Goal: Task Accomplishment & Management: Use online tool/utility

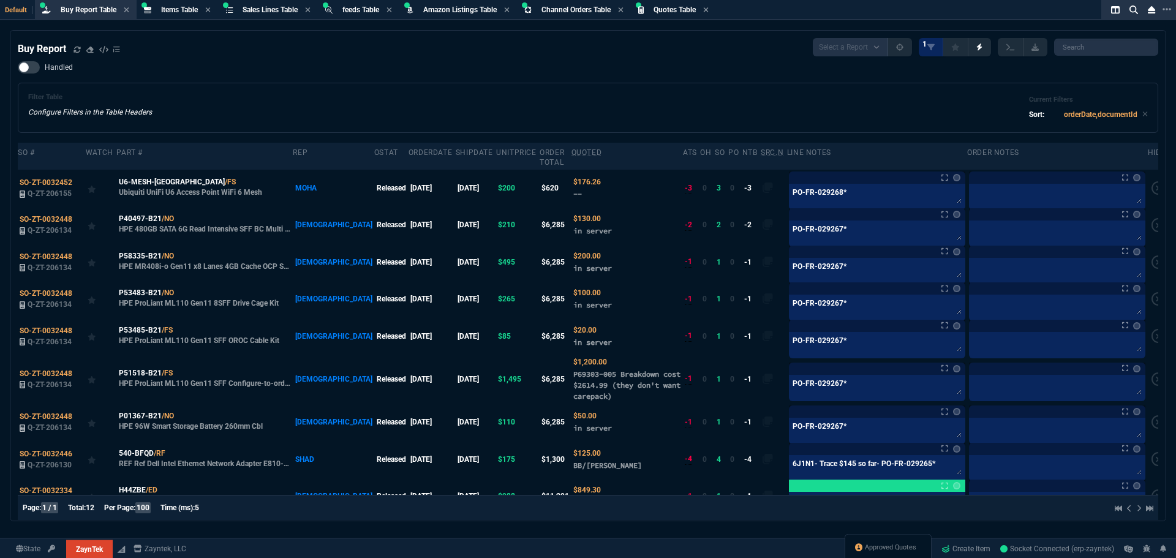
select select "8: NEPT"
click at [77, 51] on icon at bounding box center [77, 49] width 7 height 7
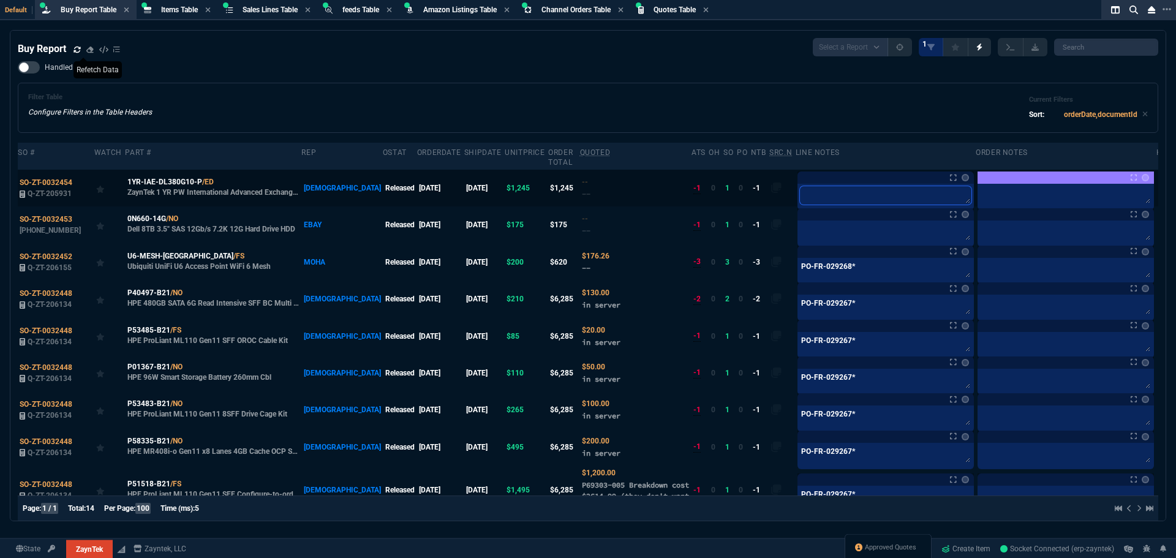
click at [858, 186] on textarea at bounding box center [886, 195] width 172 height 18
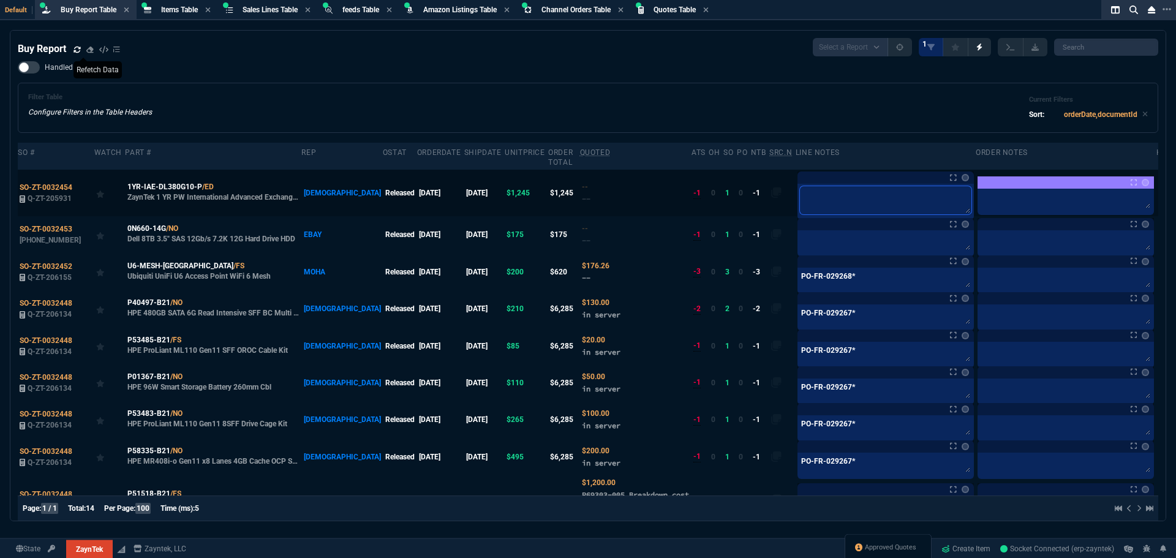
type textarea "w"
type textarea "wa"
type textarea "war"
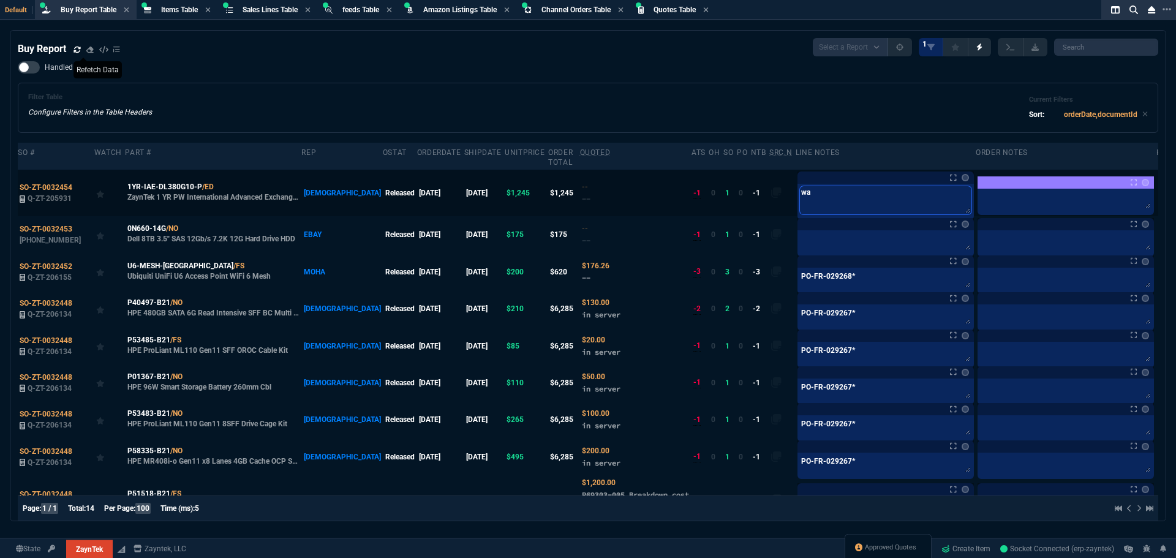
type textarea "war"
type textarea "warr"
type textarea "warra"
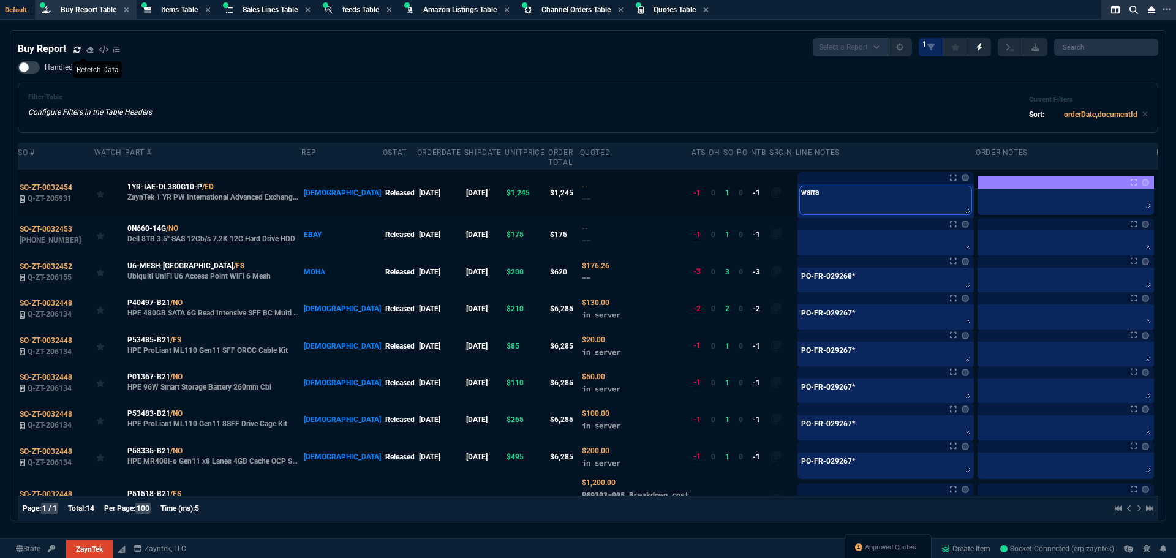
type textarea "warran"
type textarea "warrant"
type textarea "warranty"
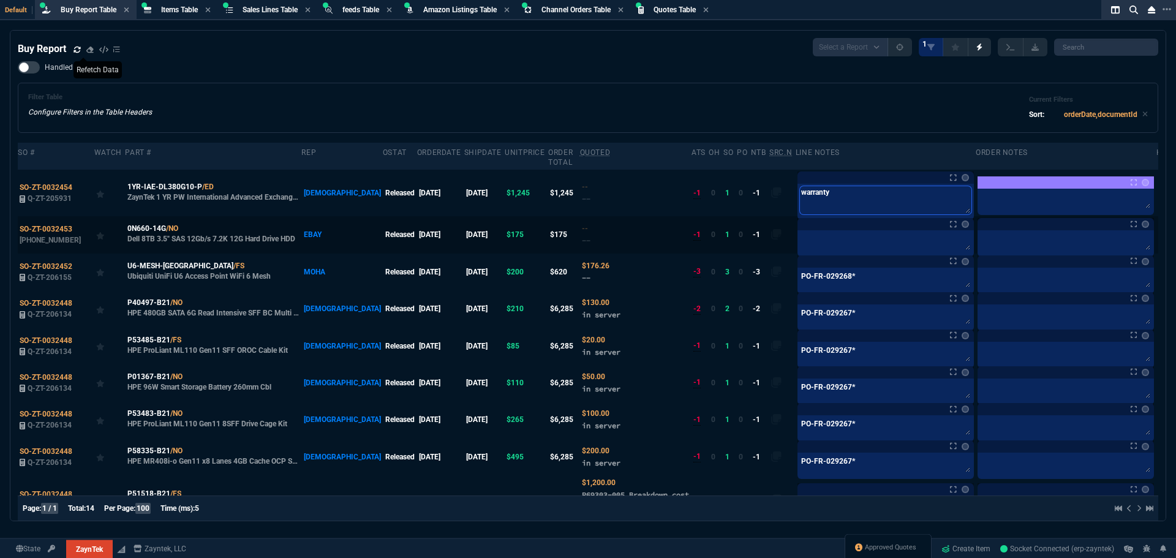
type textarea "warranty"
click at [844, 233] on textarea at bounding box center [886, 242] width 172 height 18
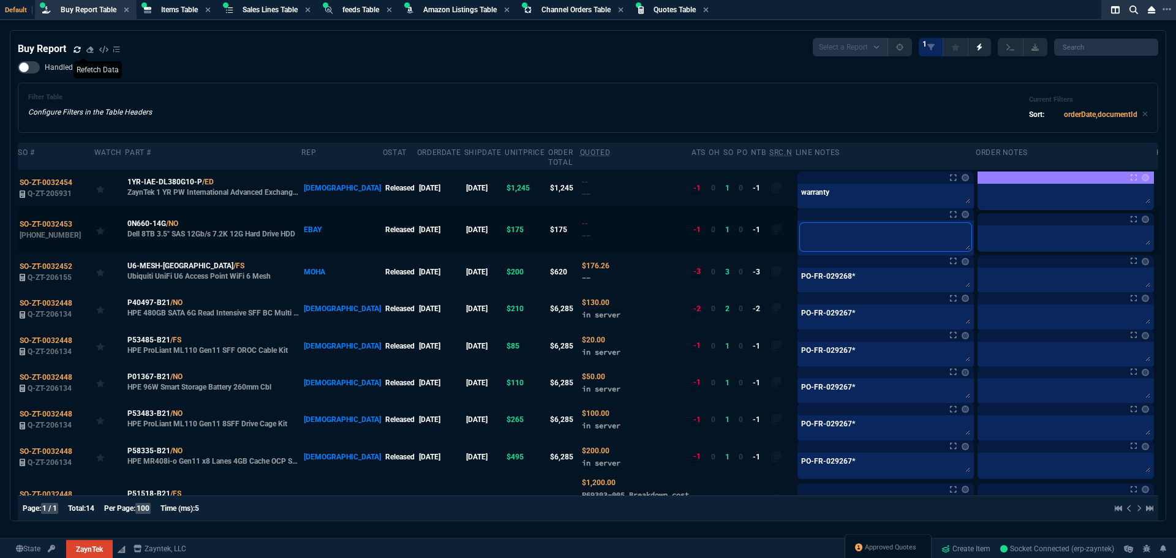
type textarea "x"
type textarea "xf"
type textarea "xfe"
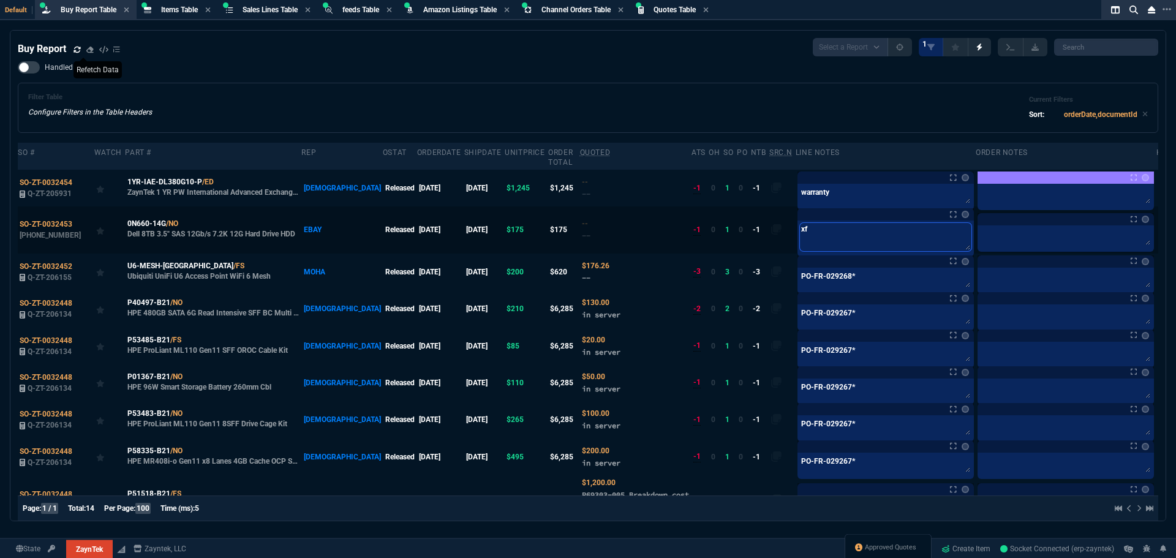
type textarea "xfe"
type textarea "xfer"
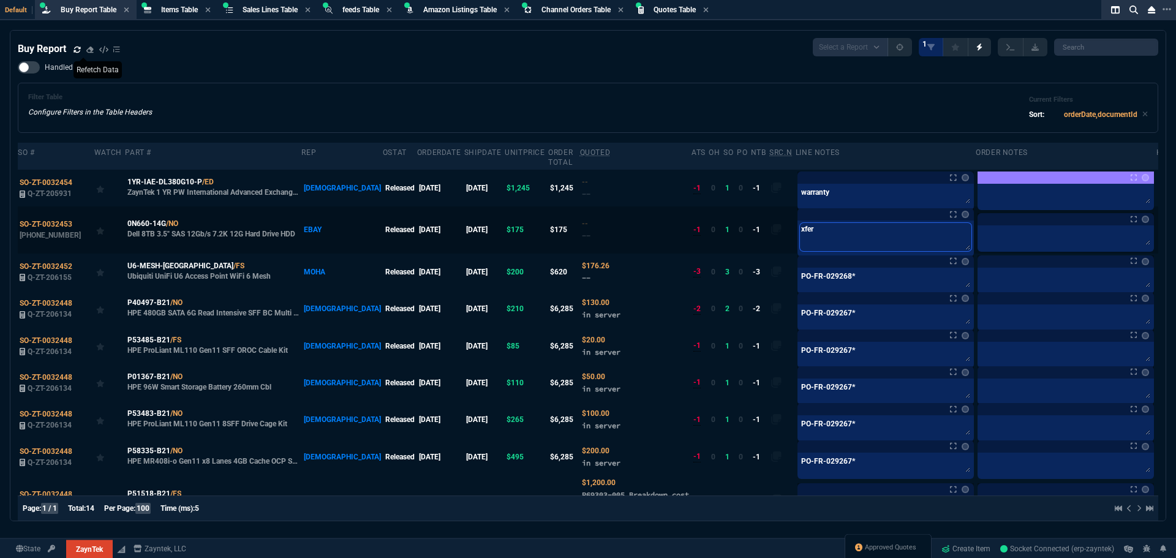
type textarea "xfer f"
type textarea "xfer fr"
type textarea "xfer fro"
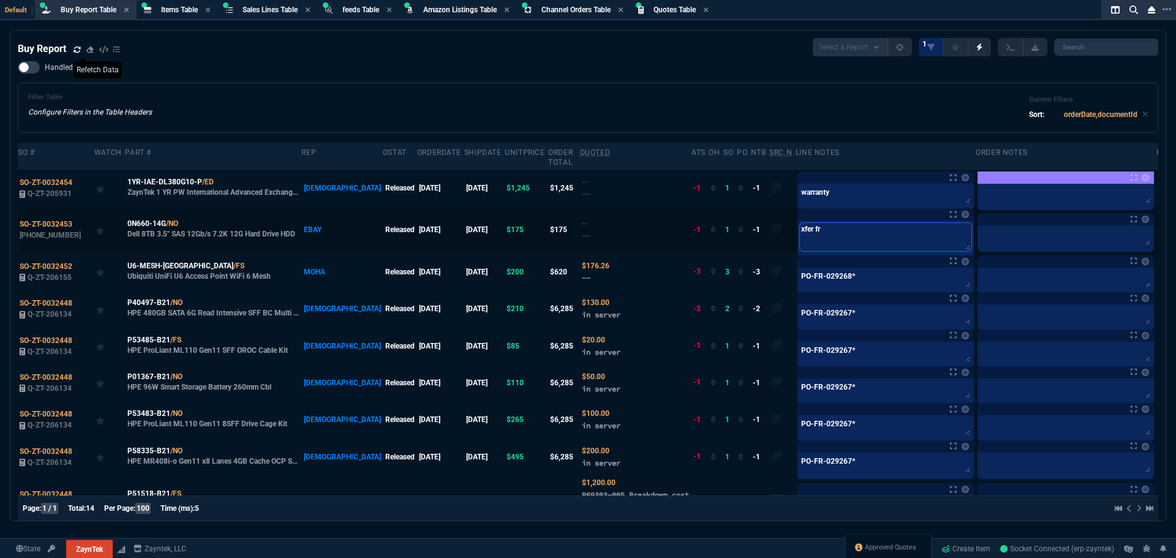
type textarea "xfer fro"
type textarea "xfer from"
type textarea "xfer from F"
type textarea "xfer from FN"
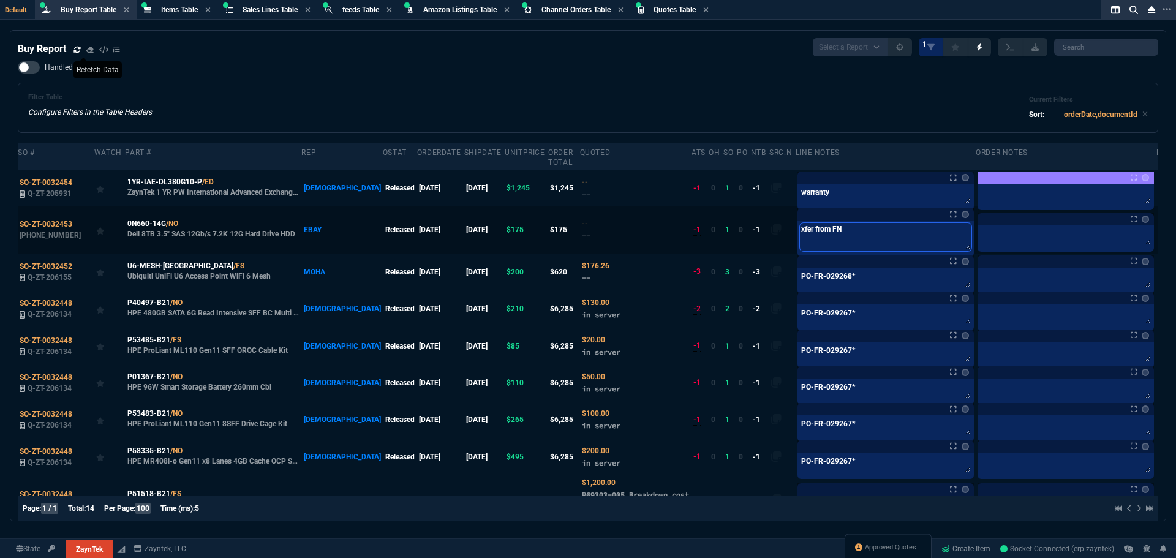
type textarea "xfer from FN"
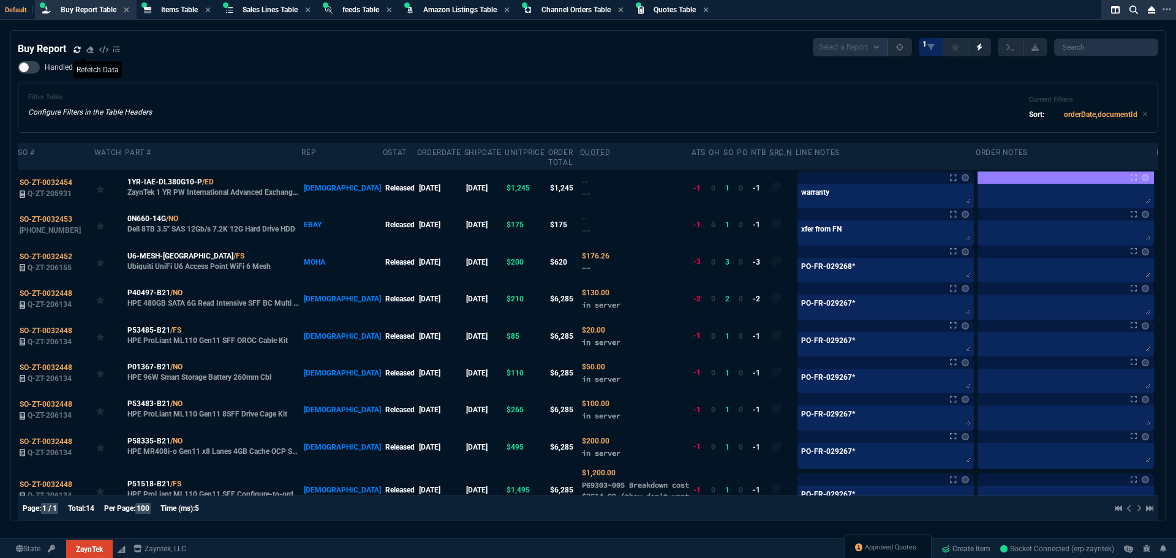
click at [684, 91] on div "Filter Table Configure Filters in the Table Headers Current Filters Sort: order…" at bounding box center [588, 108] width 1141 height 50
click at [640, 113] on div "Filter Table Configure Filters in the Table Headers Current Filters Sort: order…" at bounding box center [588, 107] width 1120 height 29
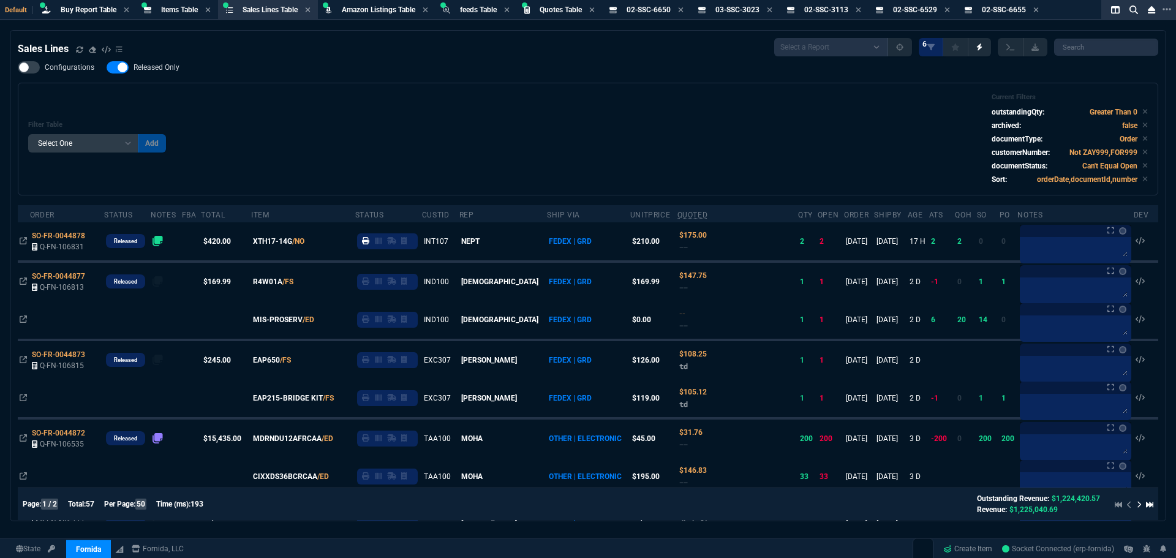
select select "8: NEPT"
select select
click at [77, 51] on icon at bounding box center [79, 49] width 7 height 7
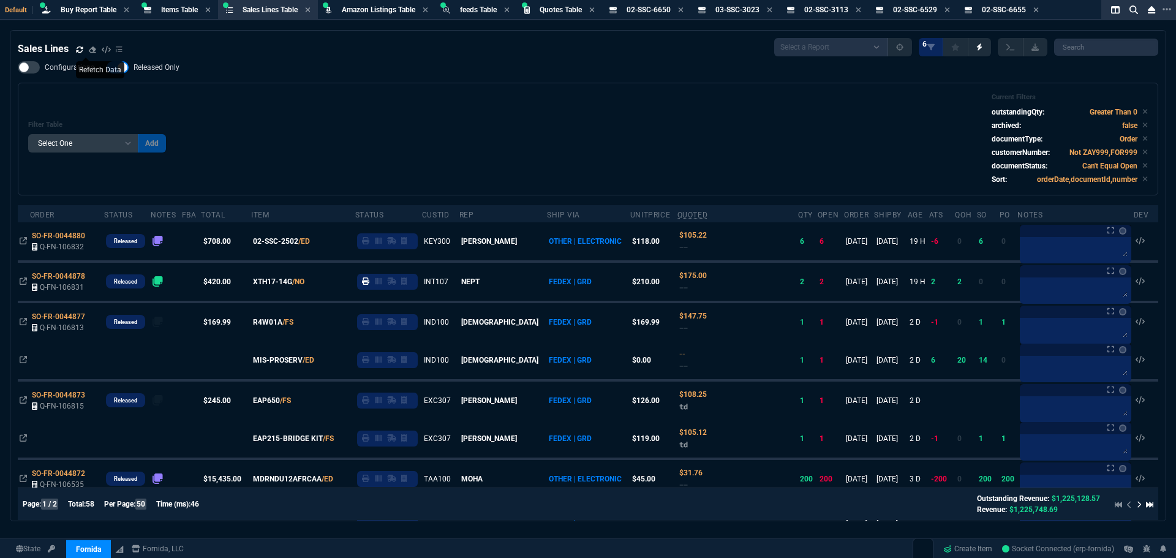
click at [412, 134] on div "Filter Table Select One Add Filter () Age () ATS () Cond (itemVariantCode) Cust…" at bounding box center [588, 139] width 1120 height 92
click at [5, 121] on div "Sales Lines Select a Report NEW QUERY SonicWall Sale AMZ (MTD) NEW QUERY INS100…" at bounding box center [588, 324] width 1176 height 588
click at [382, 181] on div "Filter Table Select One Add Filter () Age () ATS () Cond (itemVariantCode) Cust…" at bounding box center [588, 139] width 1120 height 92
click at [264, 17] on section "Sales Lines Table Sales Line" at bounding box center [268, 10] width 100 height 20
click at [89, 12] on span "Buy Report Table" at bounding box center [89, 10] width 56 height 9
